Goal: Task Accomplishment & Management: Use online tool/utility

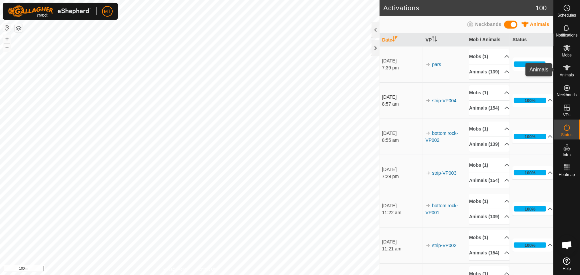
click at [565, 66] on icon at bounding box center [566, 67] width 7 height 5
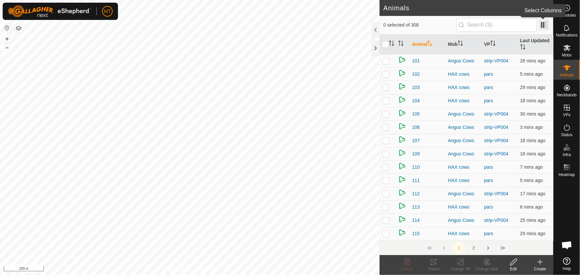
click at [546, 28] on span at bounding box center [543, 25] width 11 height 11
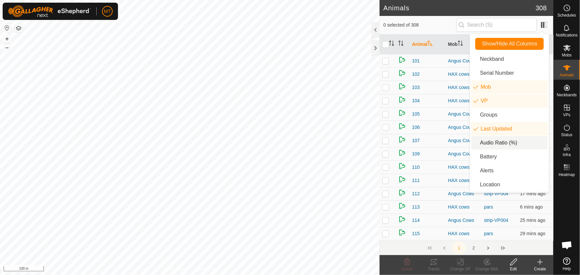
click at [493, 140] on li "Audio Ratio (%)" at bounding box center [509, 142] width 76 height 13
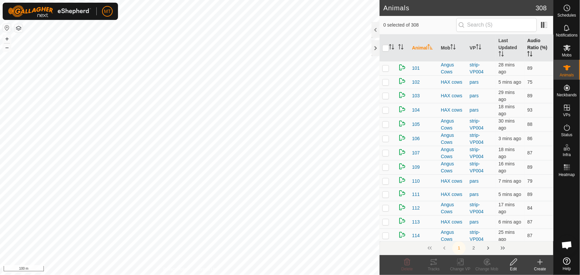
click at [527, 53] on icon "Activate to sort" at bounding box center [529, 53] width 5 height 5
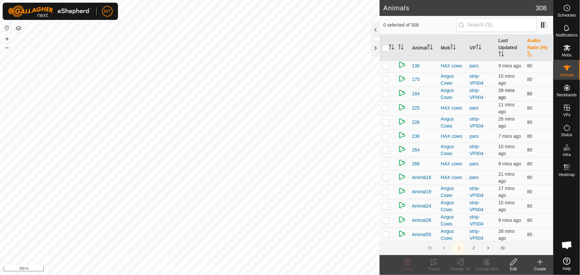
scroll to position [1087, 0]
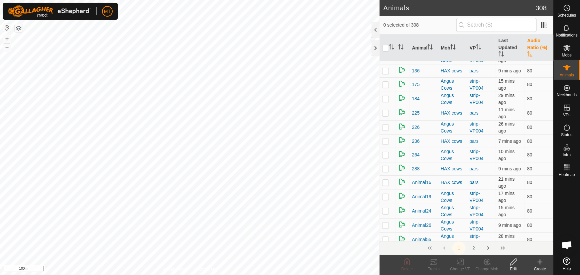
click at [385, 45] on p-checkbox at bounding box center [385, 42] width 7 height 5
checkbox input "true"
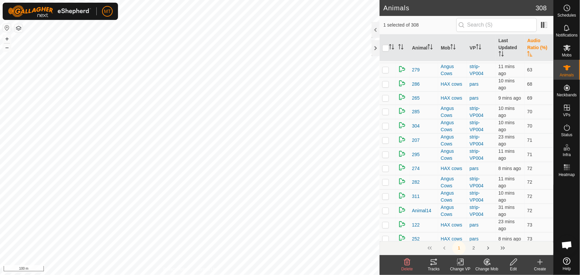
scroll to position [90, 0]
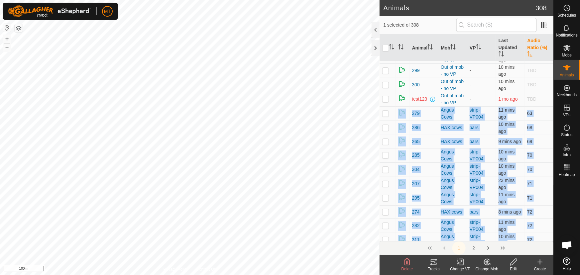
click at [386, 116] on p-checkbox at bounding box center [385, 113] width 7 height 5
checkbox input "true"
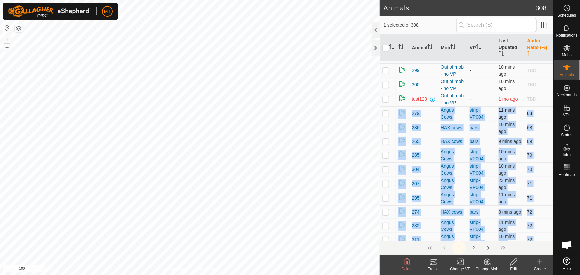
checkbox input "true"
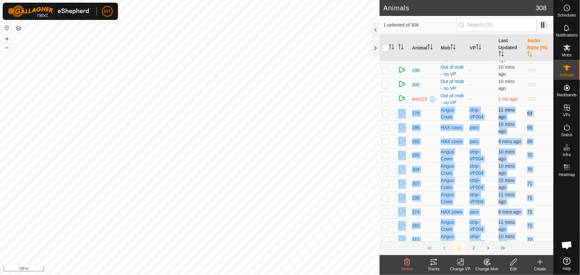
checkbox input "true"
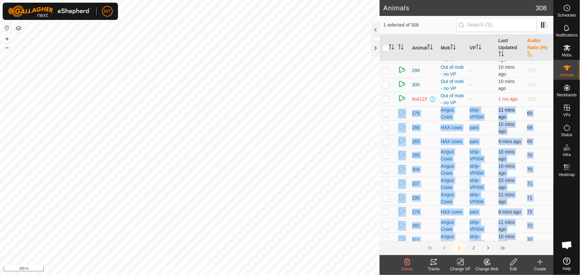
checkbox input "true"
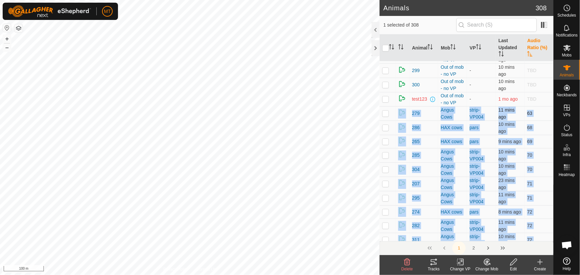
checkbox input "true"
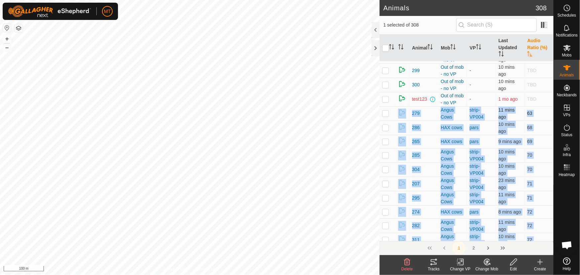
checkbox input "true"
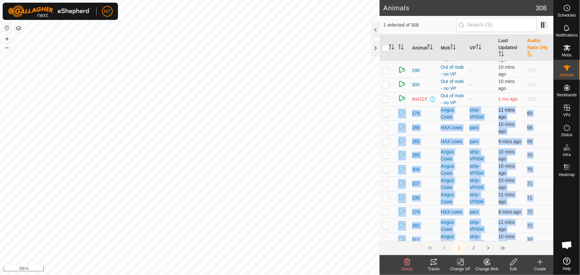
checkbox input "true"
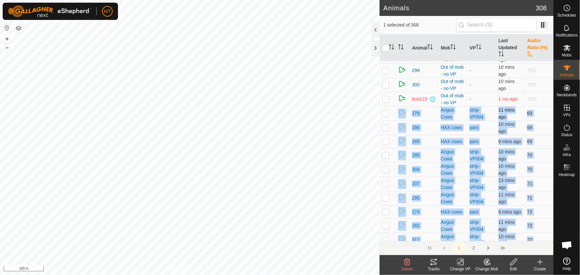
checkbox input "true"
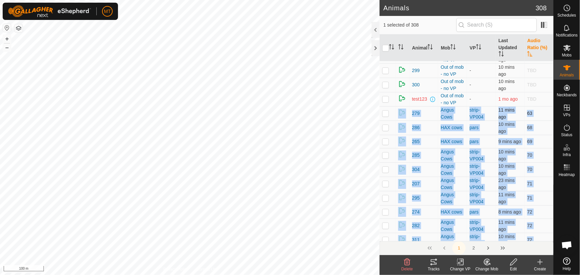
checkbox input "true"
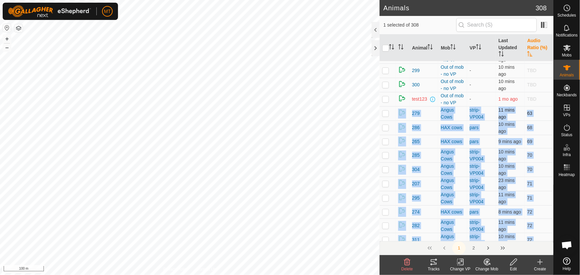
checkbox input "true"
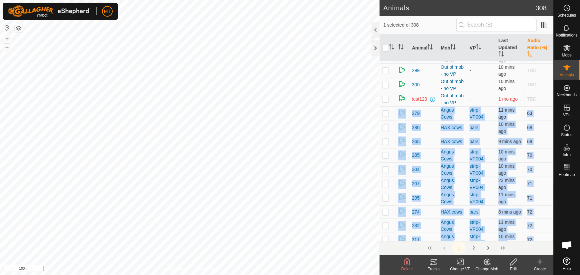
checkbox input "true"
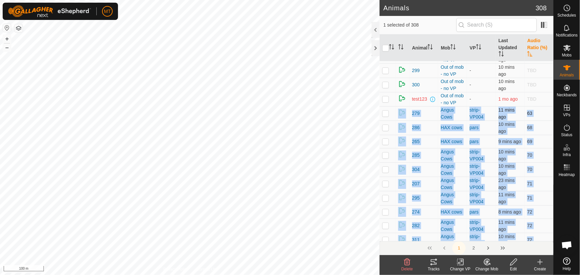
checkbox input "true"
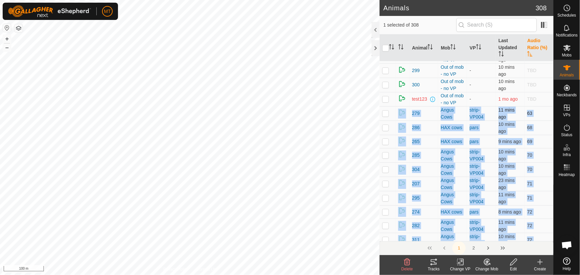
checkbox input "true"
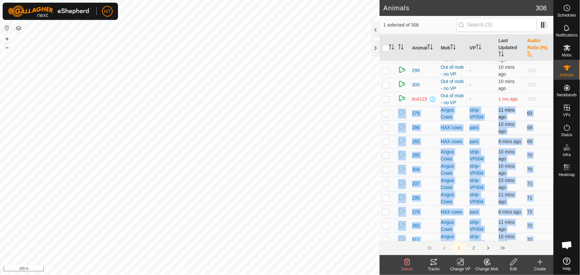
checkbox input "true"
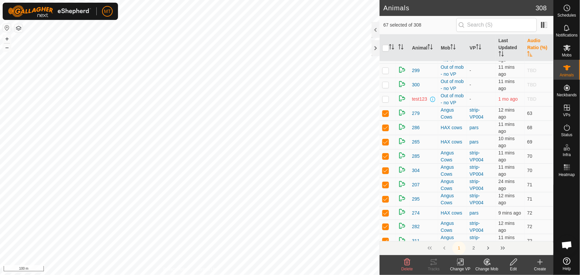
click at [528, 52] on icon "Activate to sort" at bounding box center [529, 53] width 5 height 5
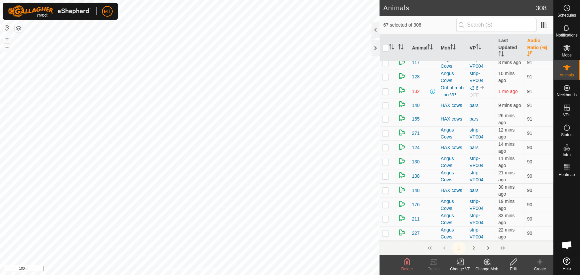
scroll to position [0, 0]
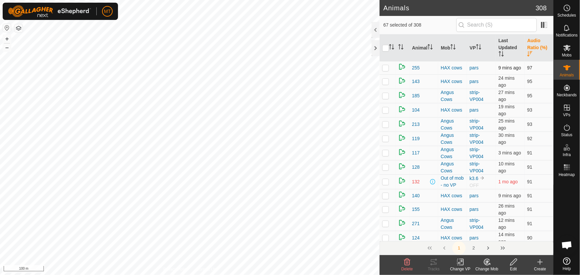
click at [379, 68] on td at bounding box center [387, 67] width 16 height 13
checkbox input "true"
click at [386, 47] on input "checkbox" at bounding box center [385, 48] width 7 height 7
checkbox input "true"
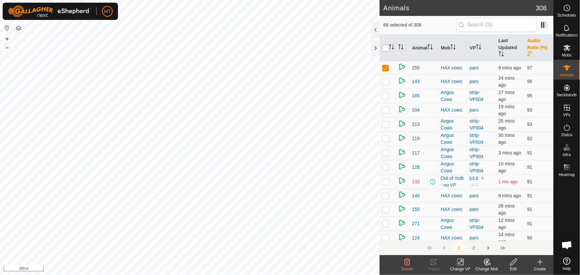
checkbox input "true"
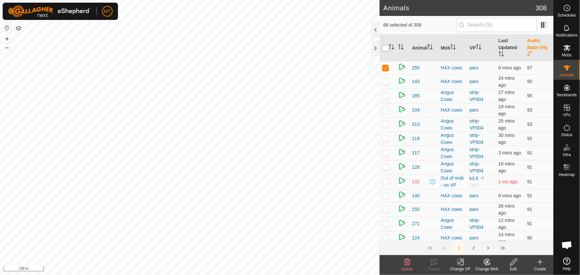
checkbox input "true"
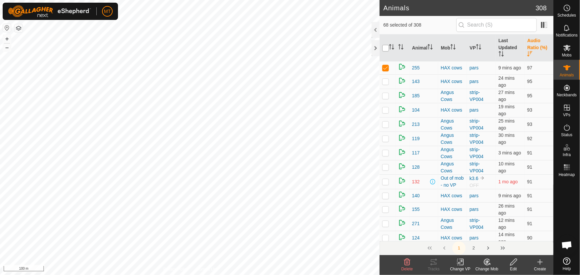
checkbox input "true"
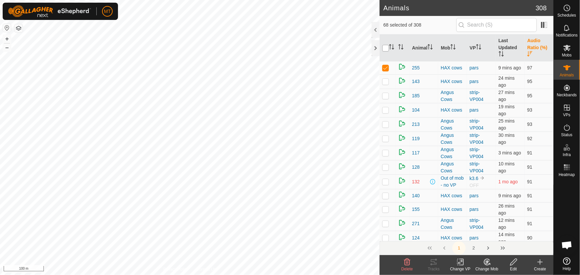
checkbox input "true"
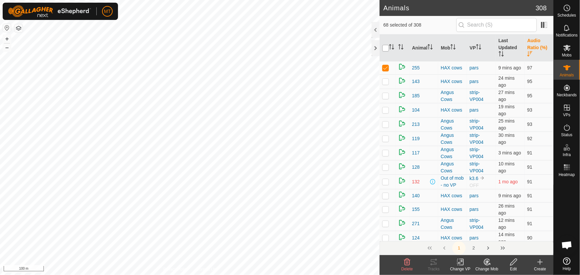
checkbox input "true"
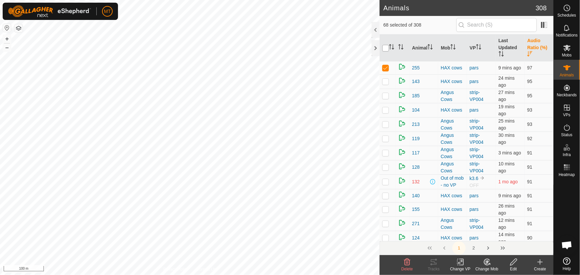
checkbox input "true"
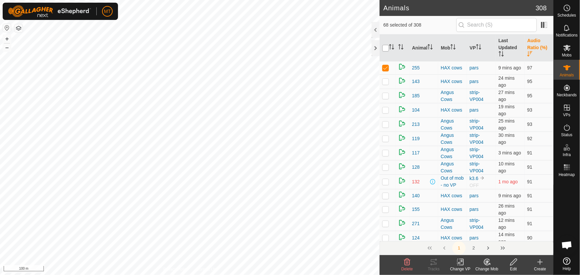
checkbox input "true"
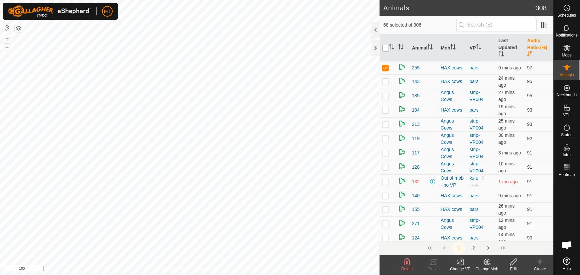
checkbox input "true"
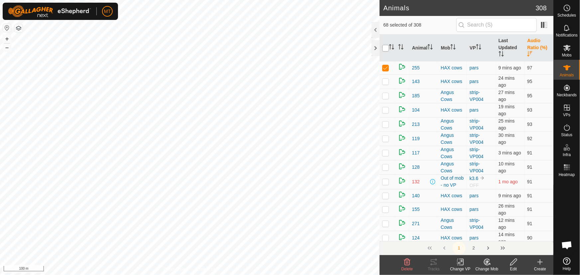
checkbox input "true"
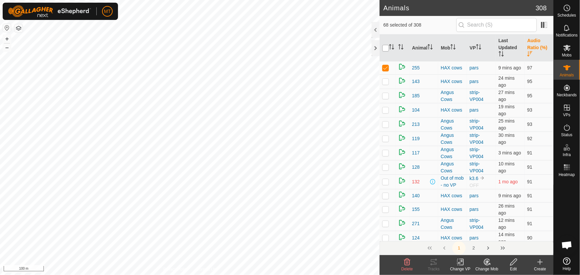
checkbox input "true"
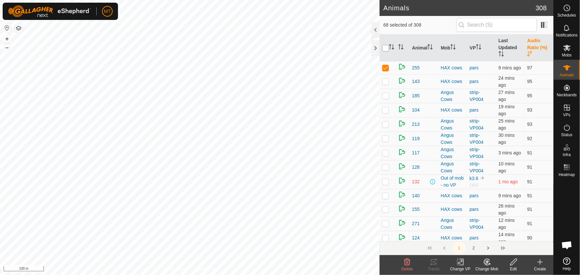
checkbox input "true"
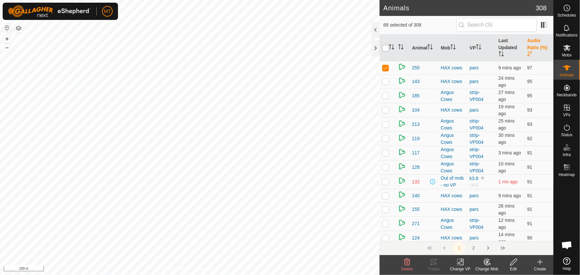
checkbox input "true"
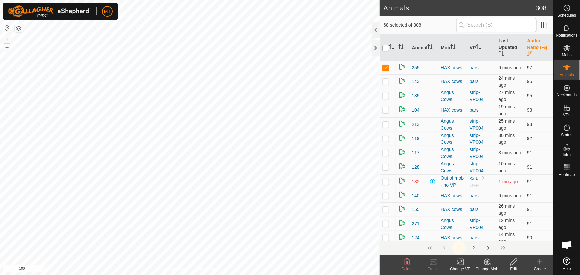
checkbox input "true"
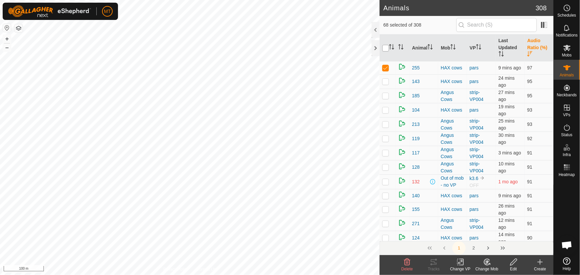
checkbox input "true"
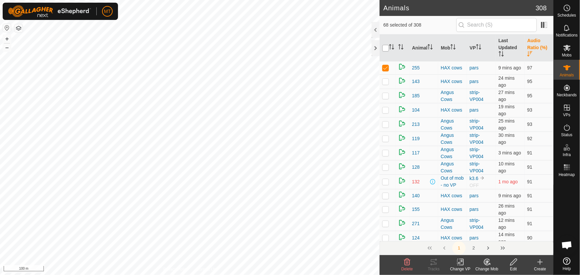
checkbox input "true"
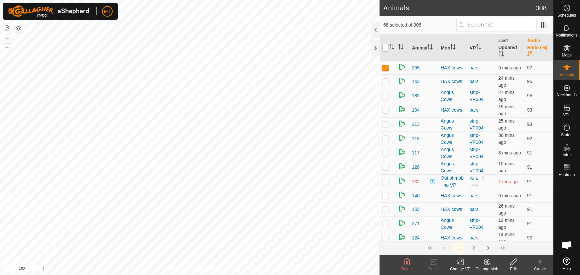
checkbox input "true"
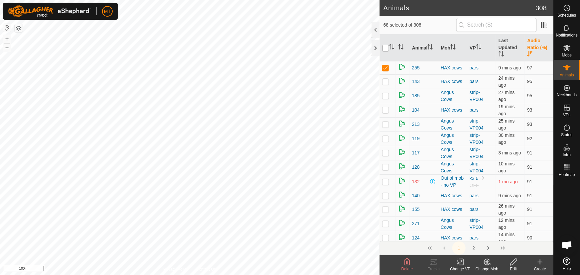
checkbox input "true"
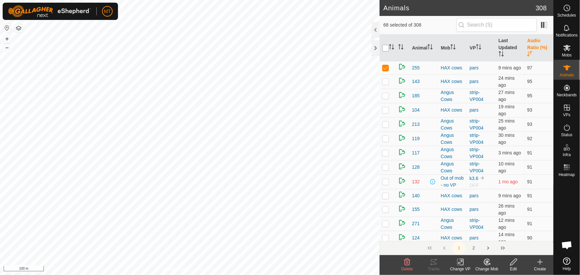
checkbox input "true"
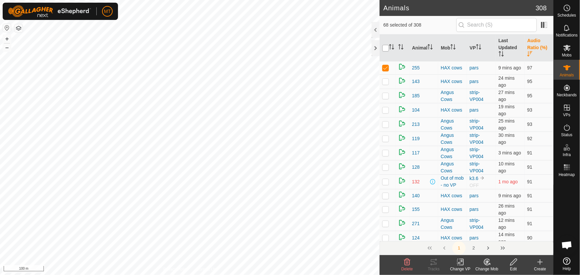
checkbox input "true"
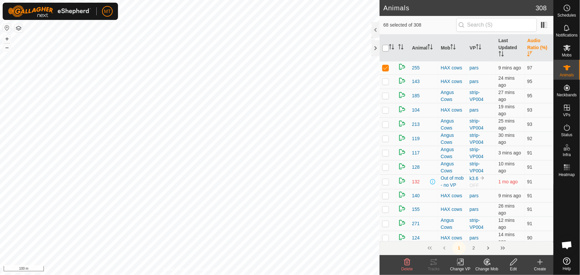
checkbox input "true"
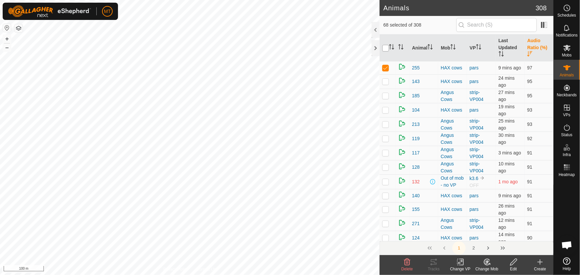
checkbox input "true"
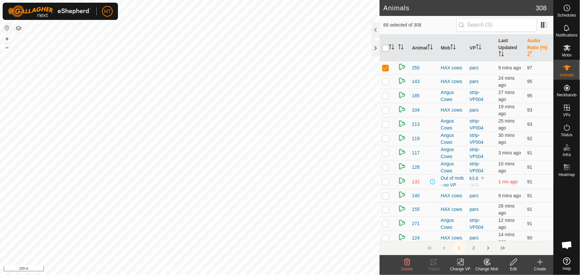
checkbox input "true"
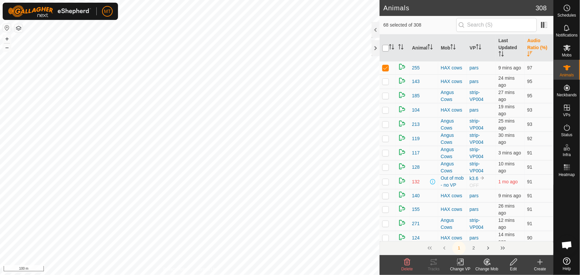
checkbox input "true"
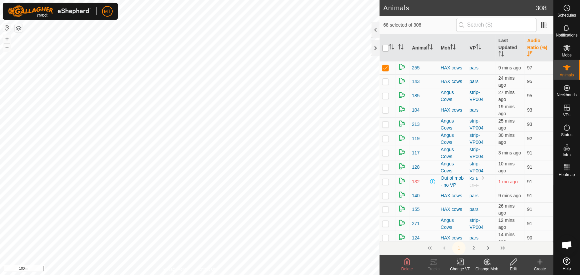
checkbox input "true"
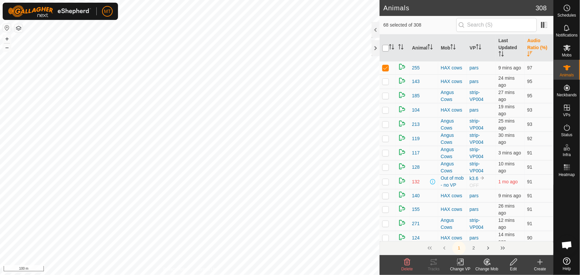
checkbox input "true"
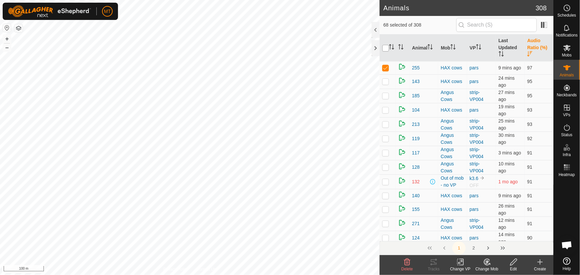
checkbox input "true"
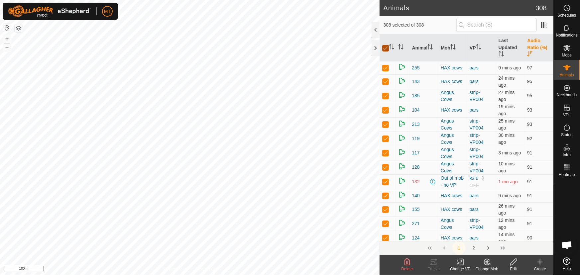
click at [386, 47] on input "checkbox" at bounding box center [385, 48] width 7 height 7
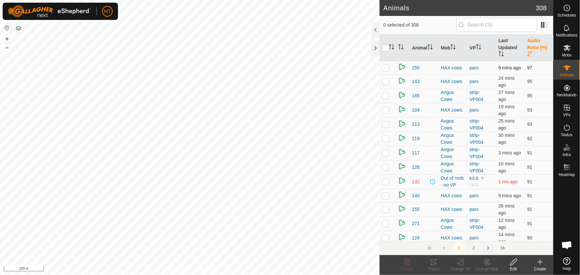
click at [385, 70] on p-checkbox at bounding box center [385, 67] width 7 height 5
click at [386, 80] on p-checkbox at bounding box center [385, 81] width 7 height 5
click at [386, 95] on p-checkbox at bounding box center [385, 95] width 7 height 5
click at [436, 263] on icon at bounding box center [434, 261] width 6 height 5
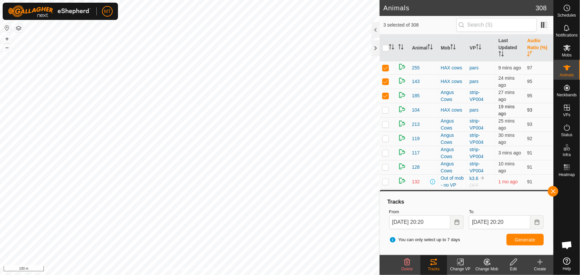
click at [391, 116] on div "Animals 308 3 selected of 308 Animal Mob VP Last Updated Audio Ratio (%) 255 HA…" at bounding box center [276, 137] width 553 height 275
click at [386, 68] on p-checkbox at bounding box center [385, 67] width 7 height 5
click at [383, 81] on p-checkbox at bounding box center [385, 82] width 7 height 5
click at [382, 93] on td at bounding box center [387, 97] width 16 height 14
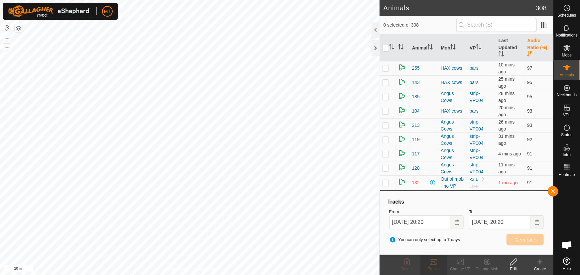
click at [385, 110] on p-checkbox at bounding box center [385, 110] width 7 height 5
click at [386, 123] on p-checkbox at bounding box center [385, 125] width 7 height 5
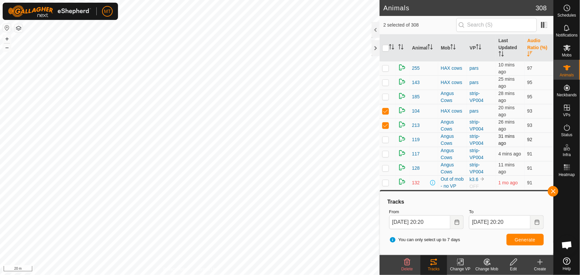
click at [387, 142] on p-checkbox at bounding box center [385, 139] width 7 height 5
click at [384, 153] on p-checkbox at bounding box center [385, 153] width 7 height 5
click at [384, 164] on td at bounding box center [387, 168] width 16 height 14
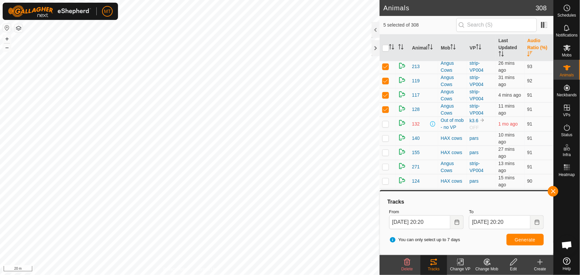
scroll to position [60, 0]
click at [529, 239] on span "Generate" at bounding box center [525, 239] width 21 height 5
click at [386, 62] on p-checkbox at bounding box center [385, 64] width 7 height 5
click at [386, 79] on p-checkbox at bounding box center [385, 79] width 7 height 5
click at [385, 96] on p-tablecheckbox at bounding box center [385, 93] width 7 height 5
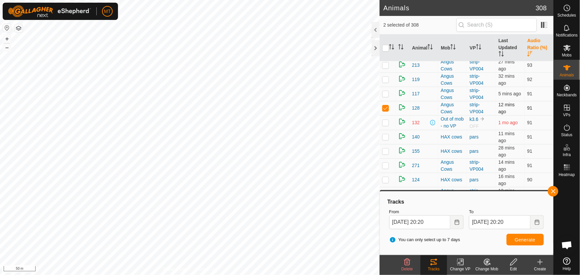
click at [385, 106] on p-checkbox at bounding box center [385, 107] width 7 height 5
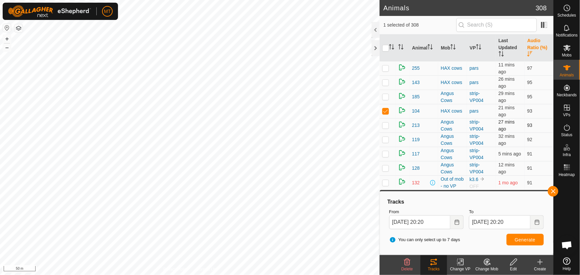
click at [384, 123] on p-checkbox at bounding box center [385, 125] width 7 height 5
click at [384, 97] on p-checkbox at bounding box center [385, 96] width 7 height 5
click at [386, 81] on p-checkbox at bounding box center [385, 82] width 7 height 5
click at [387, 72] on td at bounding box center [387, 68] width 16 height 14
click at [455, 220] on icon "Choose Date" at bounding box center [456, 222] width 5 height 5
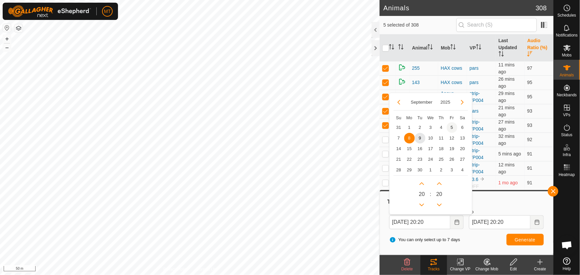
click at [452, 127] on span "5" at bounding box center [451, 127] width 11 height 11
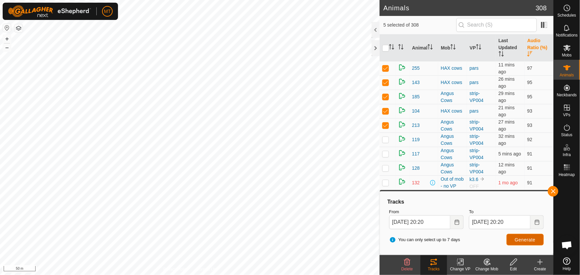
click at [514, 239] on button "Generate" at bounding box center [524, 240] width 37 height 12
click at [393, 129] on div "Animals 308 5 selected of 308 Animal Mob VP Last Updated Audio Ratio (%) 255 HA…" at bounding box center [276, 137] width 553 height 275
